Goal: Task Accomplishment & Management: Manage account settings

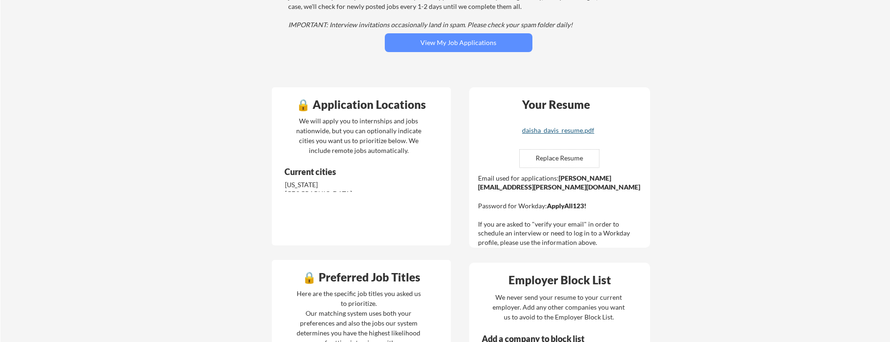
scroll to position [147, 0]
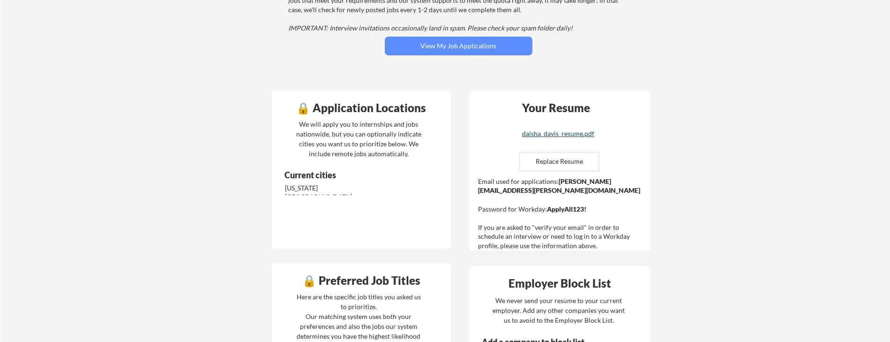
click at [568, 133] on div "daisha_davis_resume.pdf" at bounding box center [558, 133] width 112 height 7
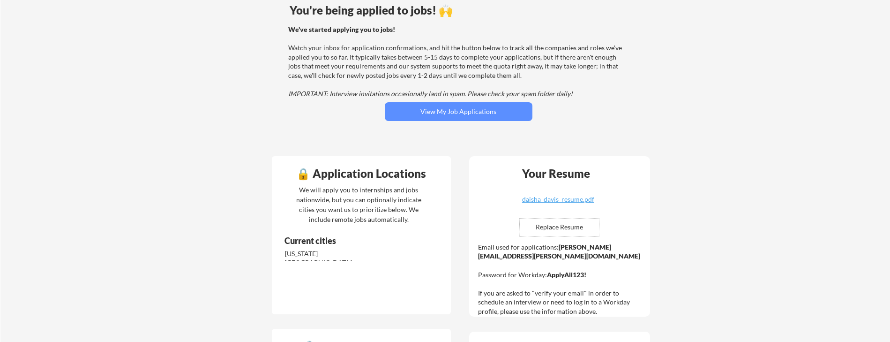
scroll to position [85, 0]
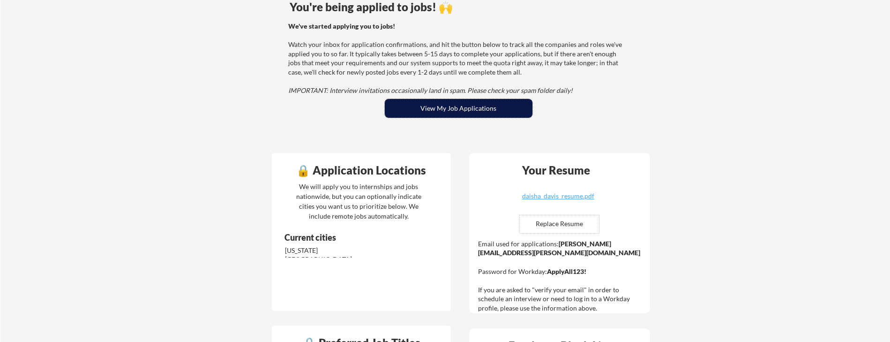
click at [447, 108] on button "View My Job Applications" at bounding box center [459, 108] width 148 height 19
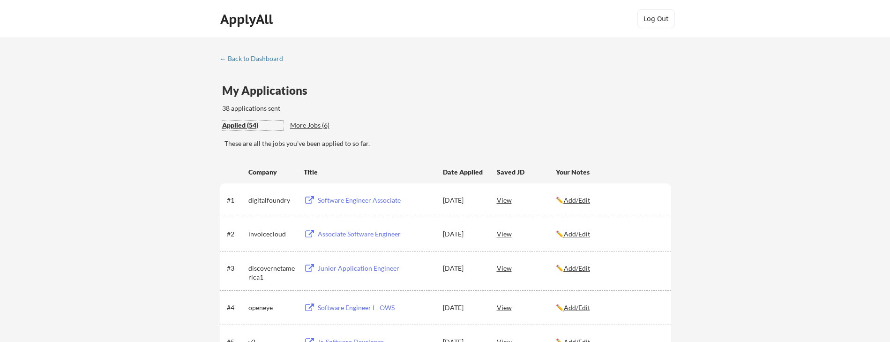
click at [248, 126] on div "Applied (54)" at bounding box center [252, 124] width 61 height 9
click at [256, 60] on div "← Back to Dashboard" at bounding box center [255, 58] width 70 height 7
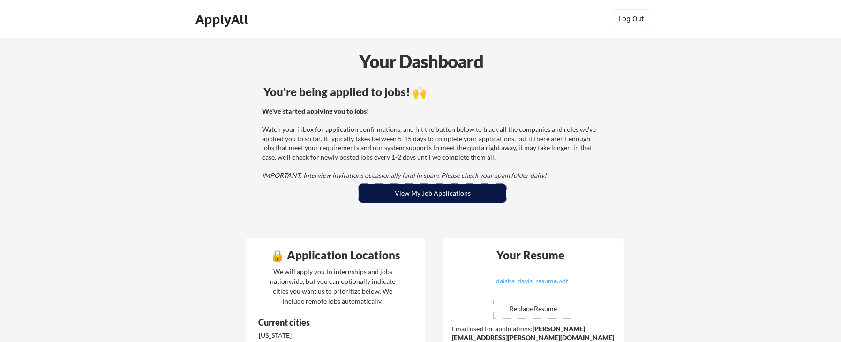
click at [445, 195] on button "View My Job Applications" at bounding box center [433, 193] width 148 height 19
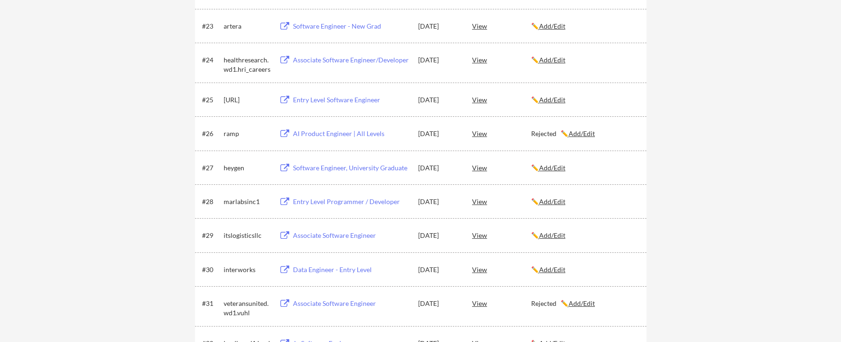
scroll to position [981, 0]
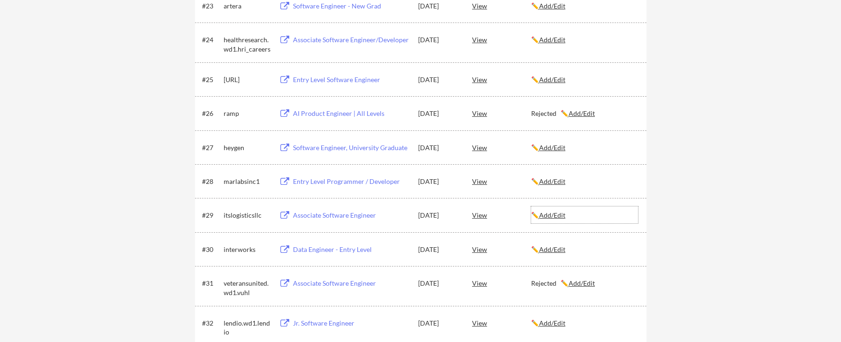
click at [546, 216] on u "Add/Edit" at bounding box center [552, 215] width 26 height 8
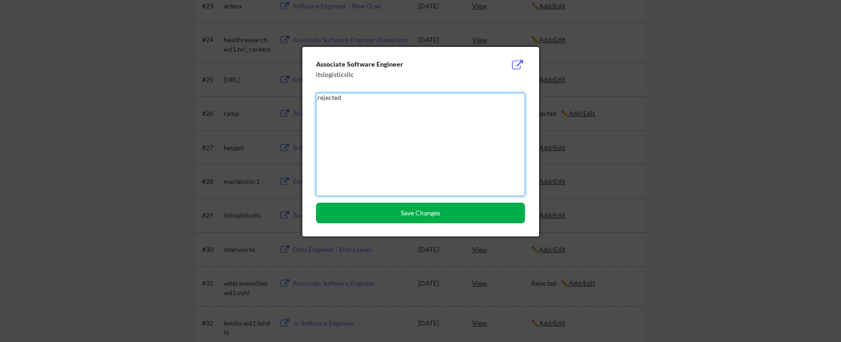
type textarea "rejected"
click at [464, 217] on button "Save Changes" at bounding box center [420, 212] width 209 height 21
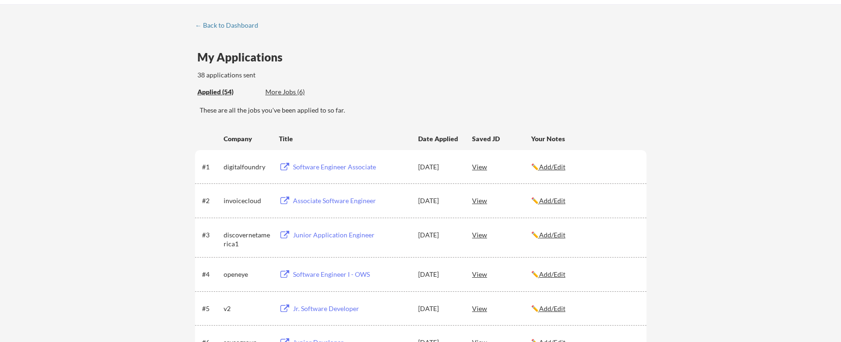
scroll to position [0, 0]
